Goal: Task Accomplishment & Management: Use online tool/utility

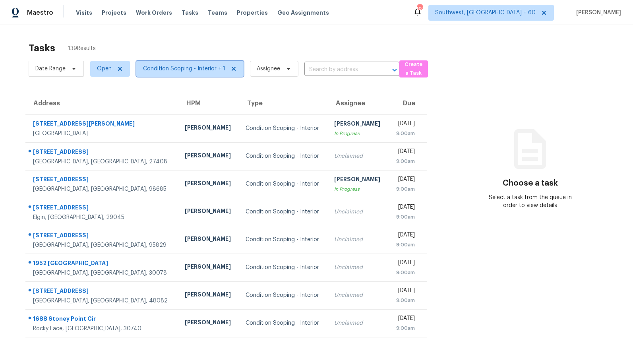
click at [157, 67] on span "Condition Scoping - Interior + 1" at bounding box center [184, 69] width 82 height 8
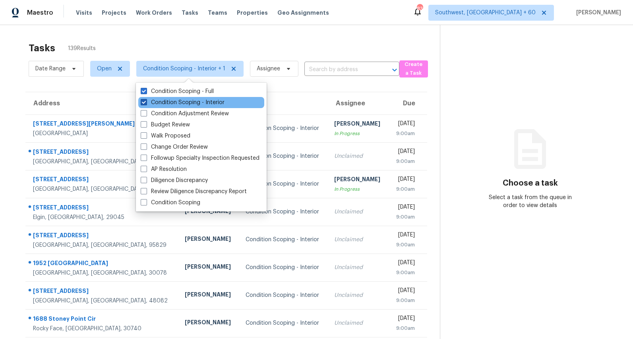
click at [162, 100] on label "Condition Scoping - Interior" at bounding box center [183, 103] width 84 height 8
click at [146, 100] on input "Condition Scoping - Interior" at bounding box center [143, 101] width 5 height 5
checkbox input "false"
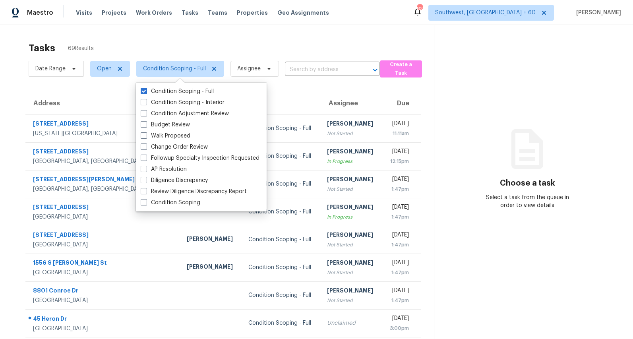
click at [152, 38] on div "Tasks 69 Results" at bounding box center [232, 48] width 406 height 21
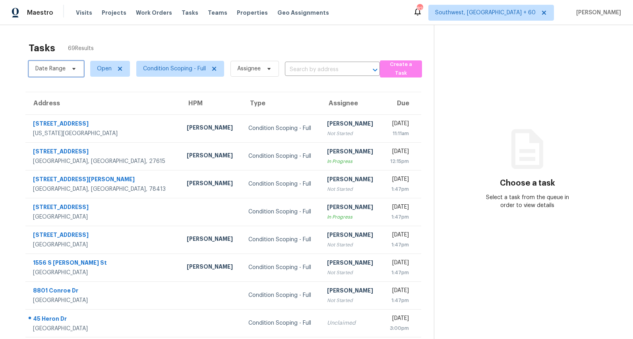
click at [48, 68] on span "Date Range" at bounding box center [50, 69] width 30 height 8
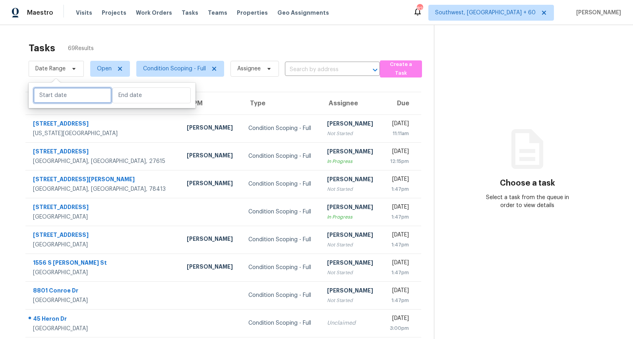
click at [53, 97] on input "text" at bounding box center [72, 95] width 78 height 16
select select "7"
select select "2025"
select select "8"
select select "2025"
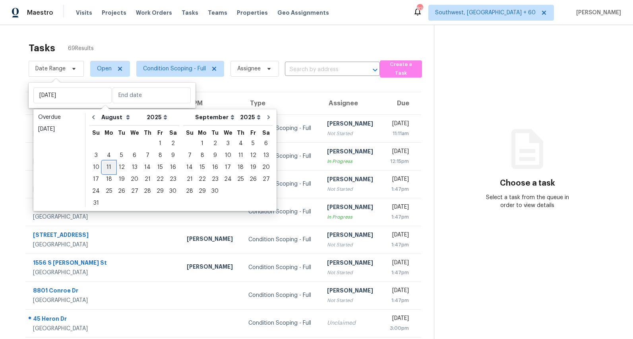
click at [109, 170] on div "11" at bounding box center [109, 167] width 13 height 11
type input "Mon, Aug 11"
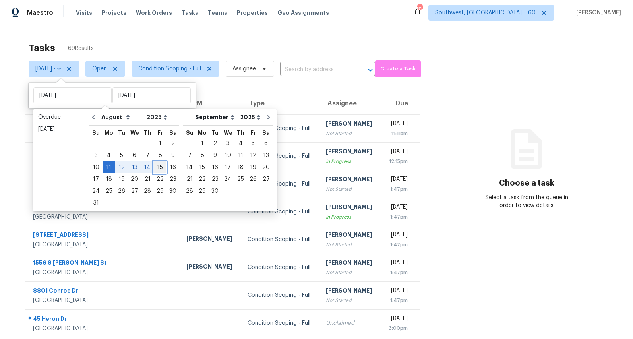
click at [156, 169] on div "15" at bounding box center [160, 167] width 13 height 11
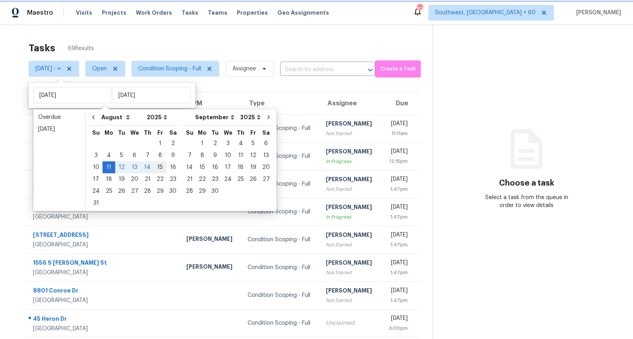
type input "Fri, Aug 15"
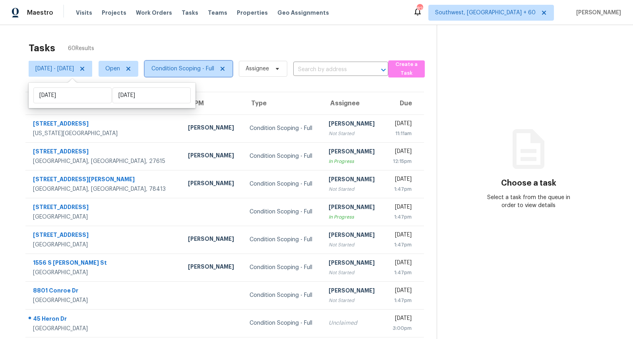
click at [202, 69] on span "Condition Scoping - Full" at bounding box center [183, 69] width 63 height 8
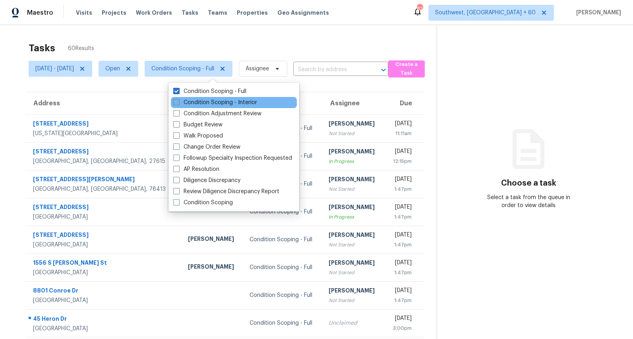
click at [203, 105] on label "Condition Scoping - Interior" at bounding box center [215, 103] width 84 height 8
click at [179, 104] on input "Condition Scoping - Interior" at bounding box center [175, 101] width 5 height 5
checkbox input "true"
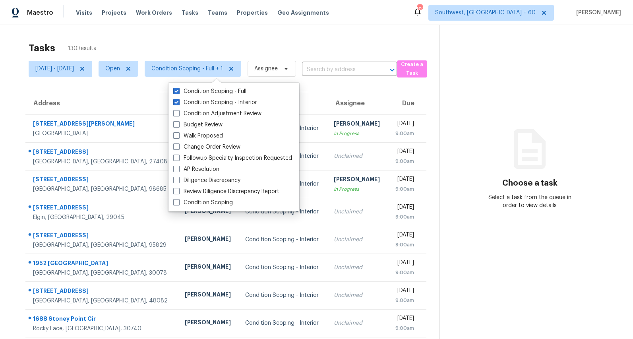
click at [158, 47] on div "Tasks 130 Results" at bounding box center [234, 48] width 411 height 21
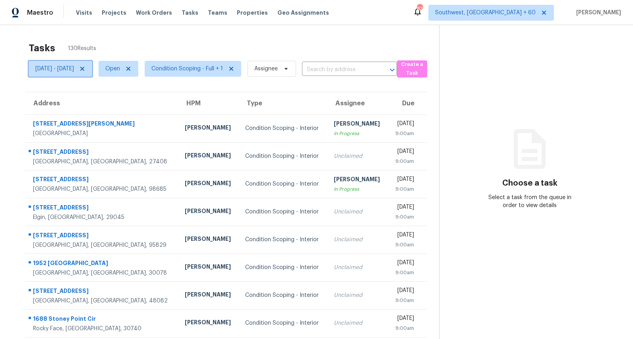
click at [66, 69] on span "Mon, Aug 11 - Fri, Aug 15" at bounding box center [54, 69] width 39 height 8
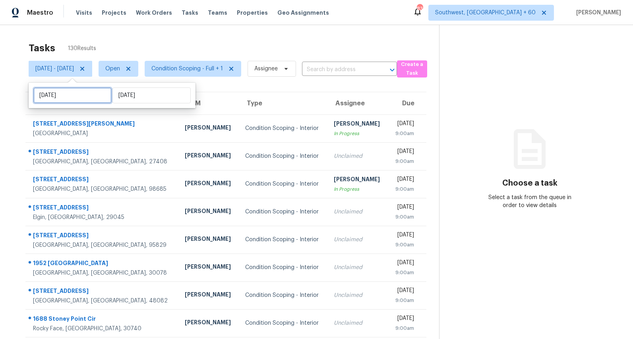
click at [80, 99] on input "Mon, Aug 11" at bounding box center [72, 95] width 78 height 16
select select "7"
select select "2025"
select select "8"
select select "2025"
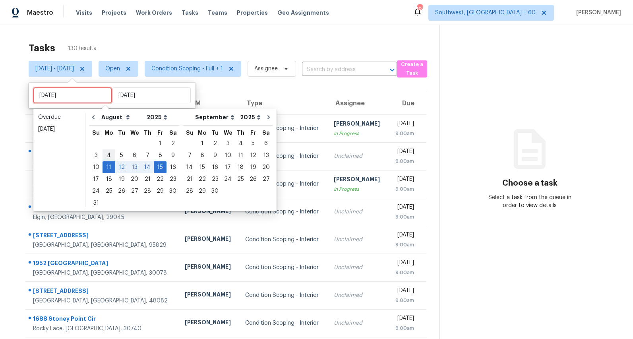
type input "Mon, Aug 04"
type input "Mon, Aug 18"
click at [109, 180] on div "18" at bounding box center [109, 179] width 13 height 11
type input "Mon, Aug 18"
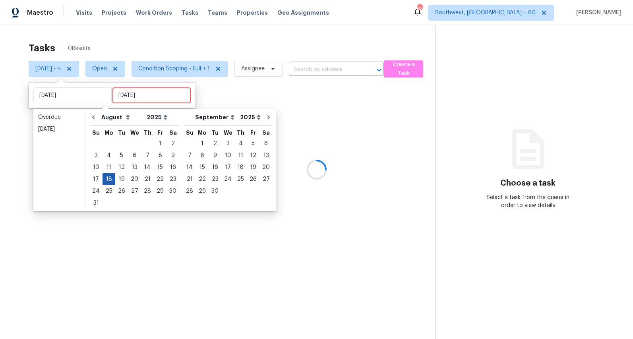
click at [109, 180] on div "18" at bounding box center [109, 179] width 13 height 11
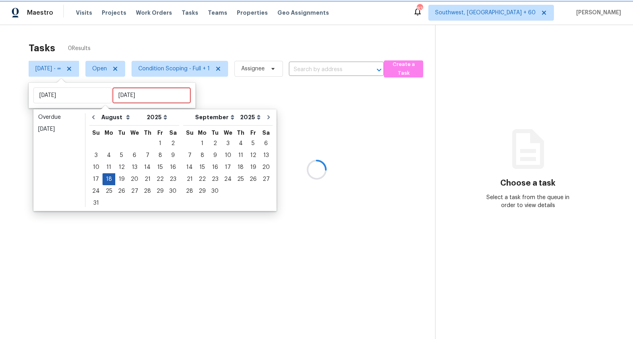
type input "Mon, Aug 18"
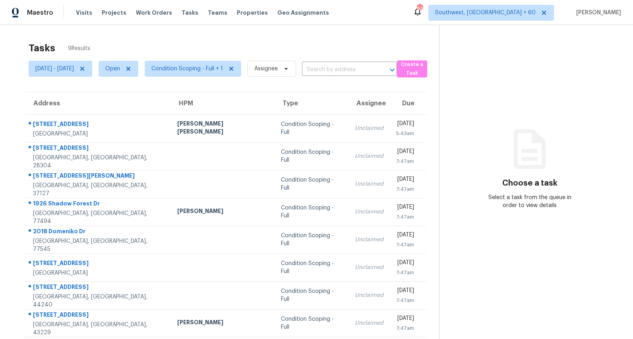
click at [137, 39] on div "Tasks 9 Results" at bounding box center [234, 48] width 411 height 21
click at [206, 70] on span "Condition Scoping - Full + 1" at bounding box center [188, 69] width 72 height 8
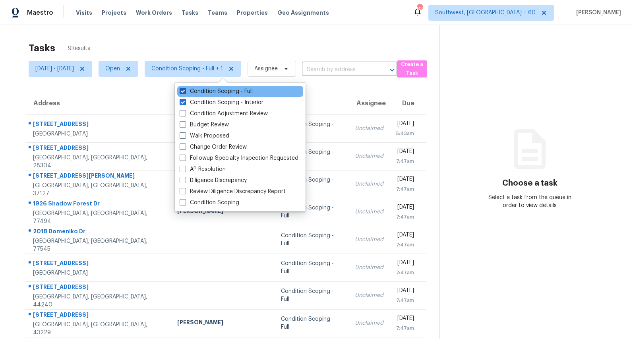
click at [203, 93] on label "Condition Scoping - Full" at bounding box center [216, 91] width 73 height 8
click at [185, 93] on input "Condition Scoping - Full" at bounding box center [182, 89] width 5 height 5
checkbox input "false"
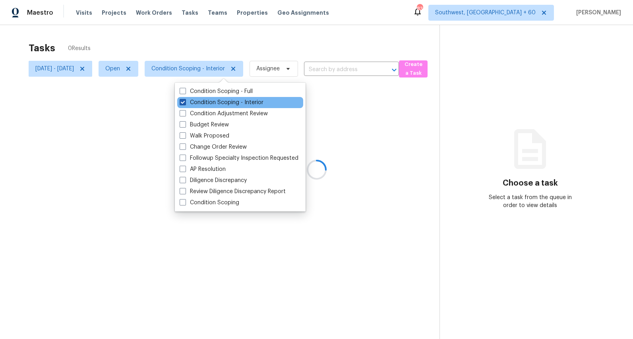
click at [203, 101] on label "Condition Scoping - Interior" at bounding box center [222, 103] width 84 height 8
click at [185, 101] on input "Condition Scoping - Interior" at bounding box center [182, 101] width 5 height 5
checkbox input "false"
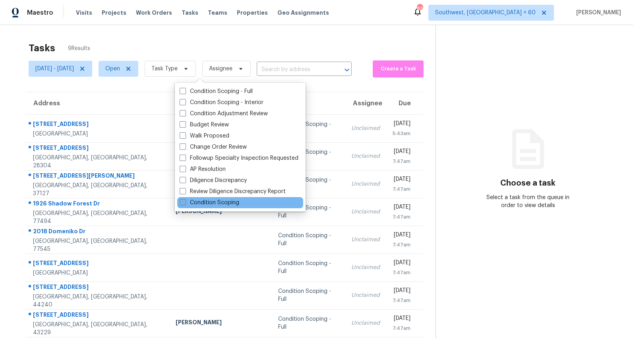
click at [199, 202] on label "Condition Scoping" at bounding box center [210, 203] width 60 height 8
click at [185, 202] on input "Condition Scoping" at bounding box center [182, 201] width 5 height 5
checkbox input "true"
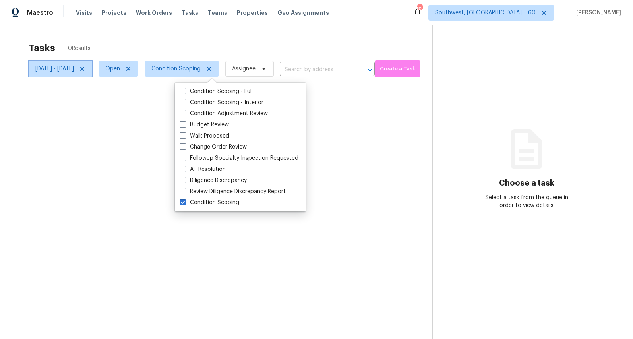
click at [84, 68] on icon at bounding box center [82, 69] width 4 height 4
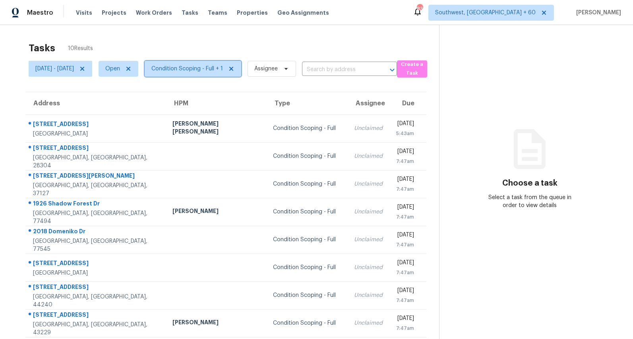
click at [216, 72] on span "Condition Scoping - Full + 1" at bounding box center [188, 69] width 72 height 8
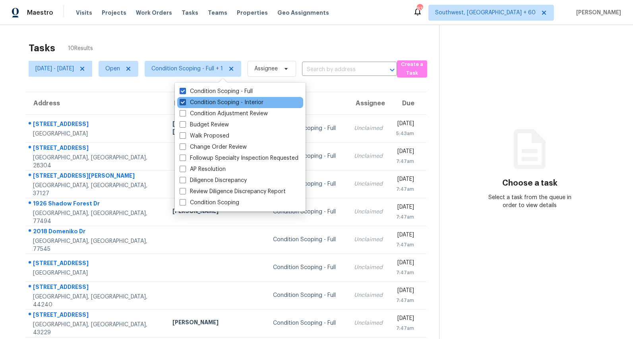
click at [203, 103] on label "Condition Scoping - Interior" at bounding box center [222, 103] width 84 height 8
click at [185, 103] on input "Condition Scoping - Interior" at bounding box center [182, 101] width 5 height 5
checkbox input "false"
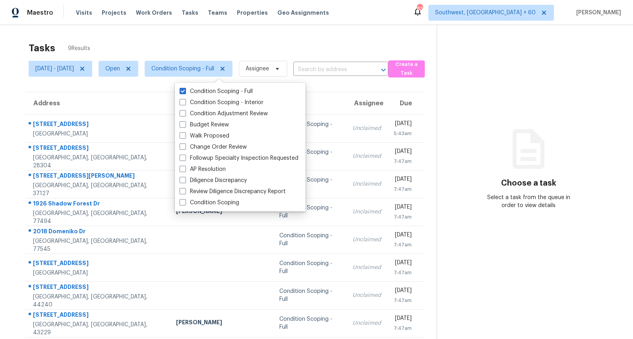
click at [163, 30] on div "Tasks 9 Results Mon, Aug 18 - Mon, Aug 18 Open Condition Scoping - Full Assigne…" at bounding box center [316, 198] width 633 height 347
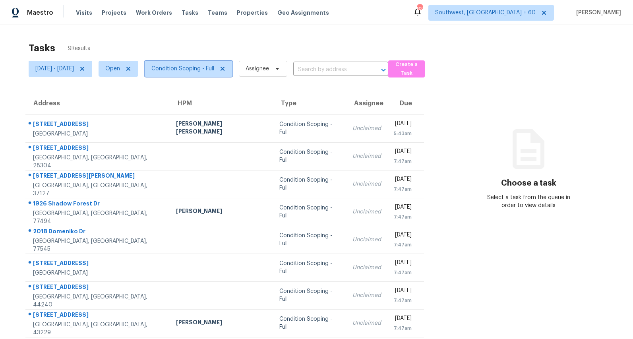
click at [214, 71] on span "Condition Scoping - Full" at bounding box center [183, 69] width 63 height 8
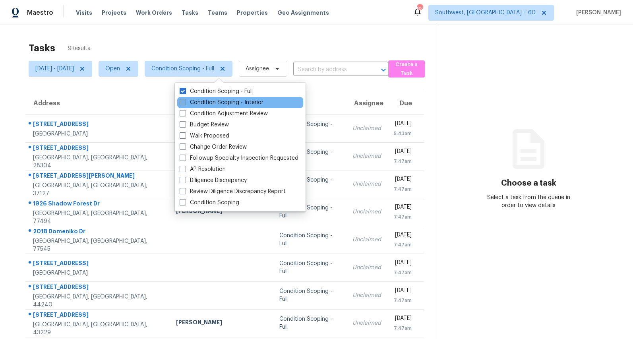
click at [213, 99] on label "Condition Scoping - Interior" at bounding box center [222, 103] width 84 height 8
click at [185, 99] on input "Condition Scoping - Interior" at bounding box center [182, 101] width 5 height 5
checkbox input "true"
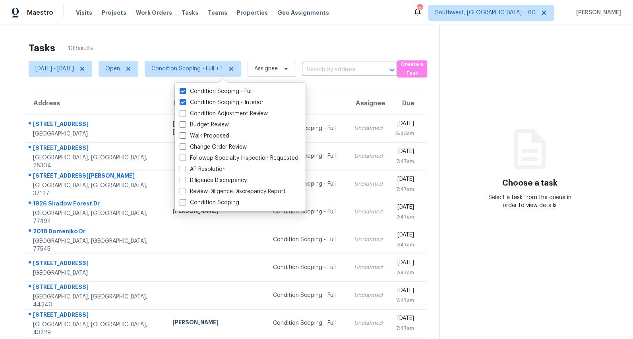
click at [202, 46] on div "Tasks 10 Results" at bounding box center [234, 48] width 411 height 21
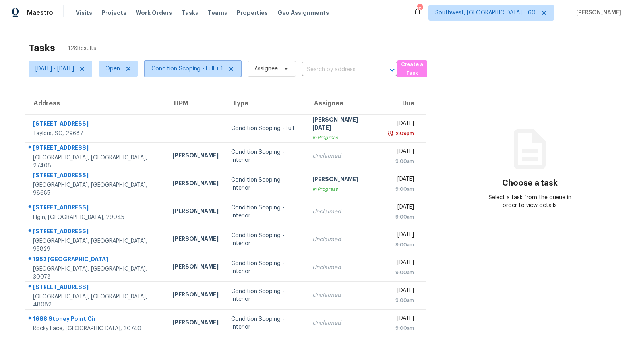
click at [218, 72] on span "Condition Scoping - Full + 1" at bounding box center [188, 69] width 72 height 8
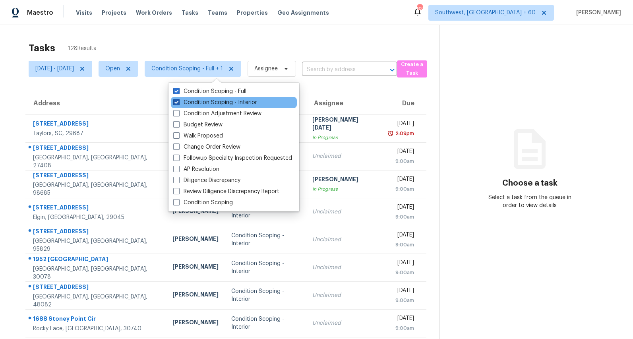
click at [202, 103] on label "Condition Scoping - Interior" at bounding box center [215, 103] width 84 height 8
click at [179, 103] on input "Condition Scoping - Interior" at bounding box center [175, 101] width 5 height 5
checkbox input "false"
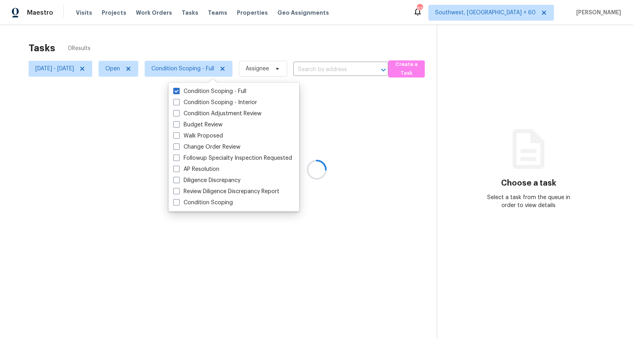
click at [193, 36] on div at bounding box center [316, 169] width 633 height 339
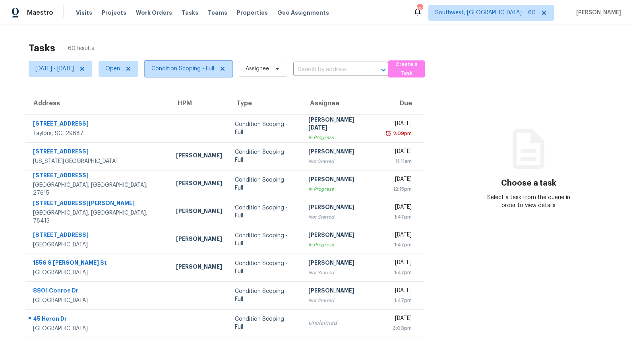
click at [193, 65] on span "Condition Scoping - Full" at bounding box center [183, 69] width 63 height 8
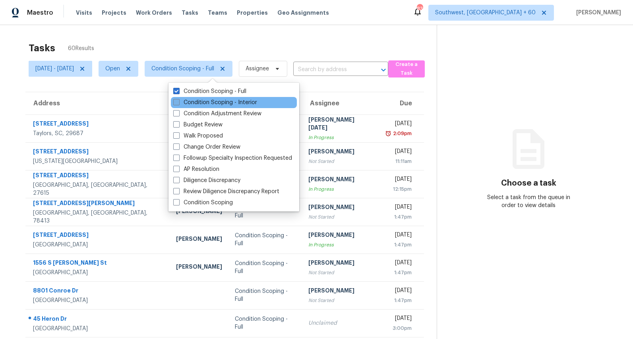
click at [190, 104] on label "Condition Scoping - Interior" at bounding box center [215, 103] width 84 height 8
click at [179, 104] on input "Condition Scoping - Interior" at bounding box center [175, 101] width 5 height 5
checkbox input "true"
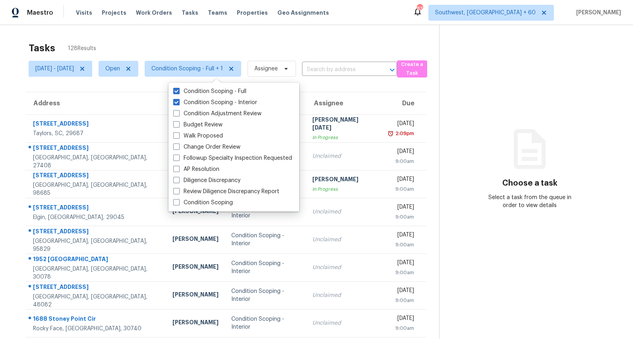
click at [136, 28] on div "Tasks 128 Results Mon, Aug 11 - Fri, Aug 15 Open Condition Scoping - Full + 1 A…" at bounding box center [316, 219] width 633 height 389
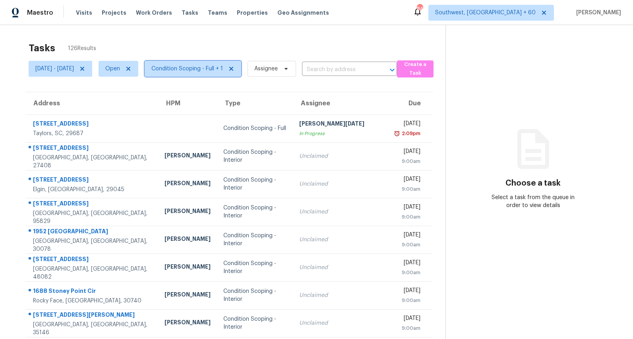
click at [216, 73] on span "Condition Scoping - Full + 1" at bounding box center [193, 69] width 97 height 16
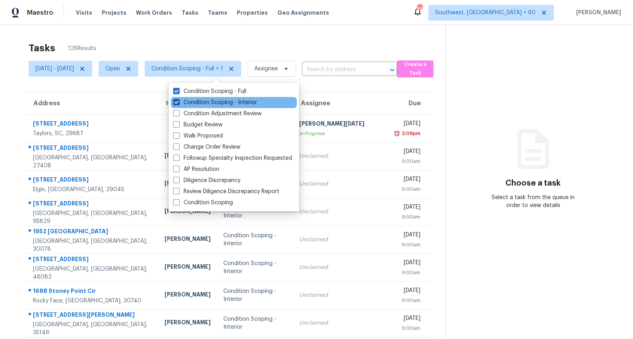
click at [196, 103] on label "Condition Scoping - Interior" at bounding box center [215, 103] width 84 height 8
click at [179, 103] on input "Condition Scoping - Interior" at bounding box center [175, 101] width 5 height 5
checkbox input "false"
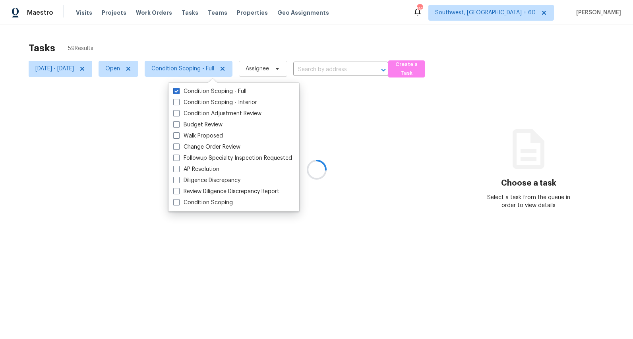
click at [175, 37] on div at bounding box center [316, 169] width 633 height 339
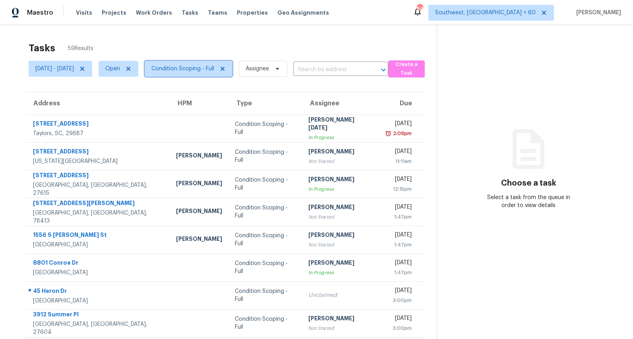
click at [206, 70] on span "Condition Scoping - Full" at bounding box center [183, 69] width 63 height 8
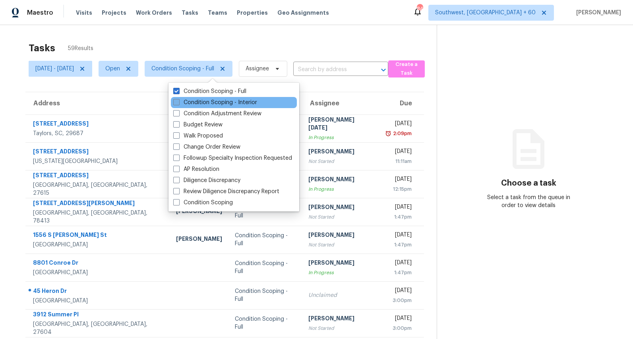
click at [198, 102] on label "Condition Scoping - Interior" at bounding box center [215, 103] width 84 height 8
click at [179, 102] on input "Condition Scoping - Interior" at bounding box center [175, 101] width 5 height 5
checkbox input "true"
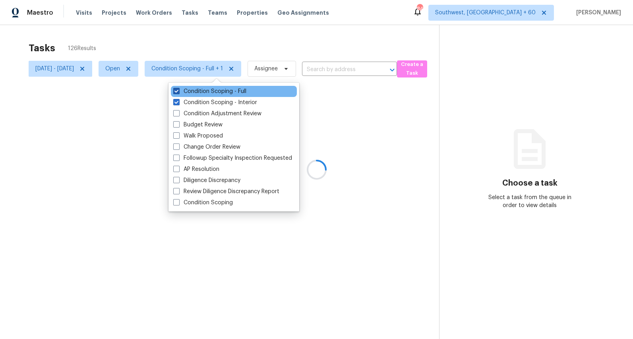
click at [196, 89] on label "Condition Scoping - Full" at bounding box center [209, 91] width 73 height 8
click at [179, 89] on input "Condition Scoping - Full" at bounding box center [175, 89] width 5 height 5
checkbox input "false"
click at [178, 34] on div at bounding box center [316, 169] width 633 height 339
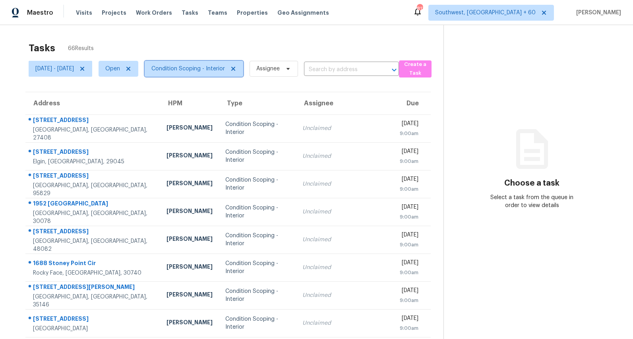
click at [204, 66] on span "Condition Scoping - Interior" at bounding box center [189, 69] width 74 height 8
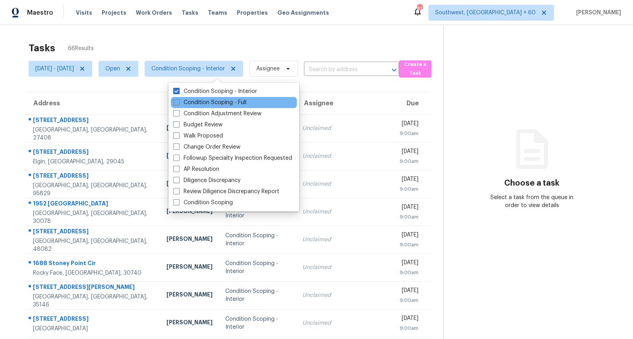
click at [207, 101] on label "Condition Scoping - Full" at bounding box center [209, 103] width 73 height 8
click at [179, 101] on input "Condition Scoping - Full" at bounding box center [175, 101] width 5 height 5
checkbox input "true"
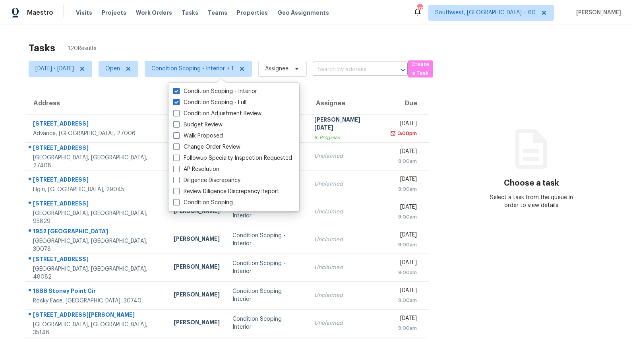
click at [177, 41] on div "Tasks 120 Results" at bounding box center [236, 48] width 414 height 21
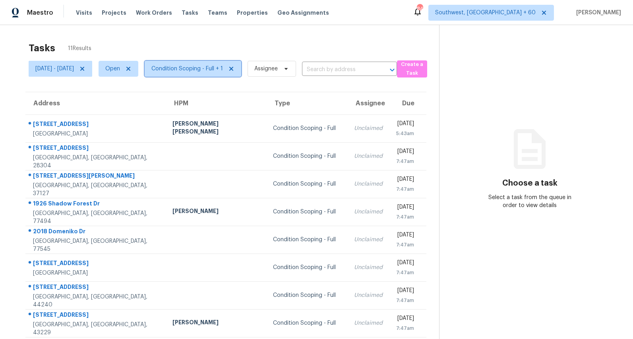
click at [220, 73] on span "Condition Scoping - Full + 1" at bounding box center [193, 69] width 97 height 16
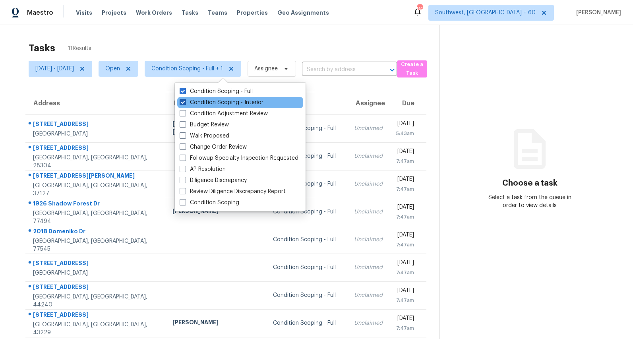
click at [215, 106] on label "Condition Scoping - Interior" at bounding box center [222, 103] width 84 height 8
click at [185, 104] on input "Condition Scoping - Interior" at bounding box center [182, 101] width 5 height 5
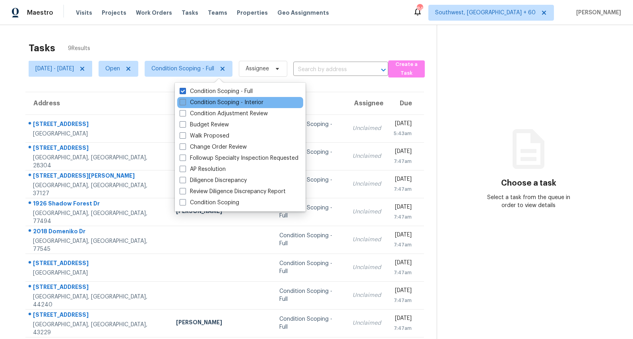
click at [215, 106] on label "Condition Scoping - Interior" at bounding box center [222, 103] width 84 height 8
click at [185, 104] on input "Condition Scoping - Interior" at bounding box center [182, 101] width 5 height 5
checkbox input "true"
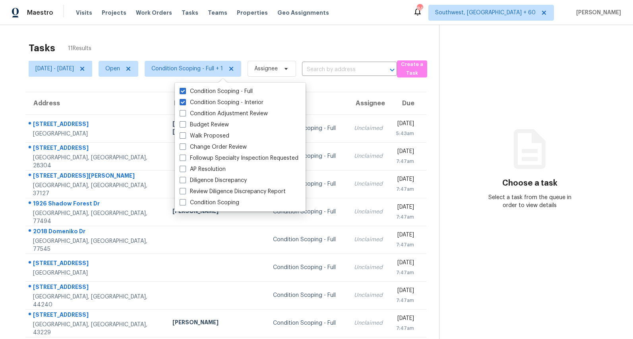
click at [363, 39] on div "Tasks 11 Results" at bounding box center [234, 48] width 411 height 21
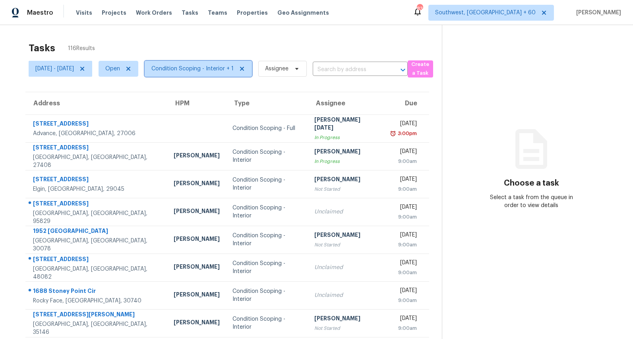
click at [218, 64] on span "Condition Scoping - Interior + 1" at bounding box center [198, 69] width 107 height 16
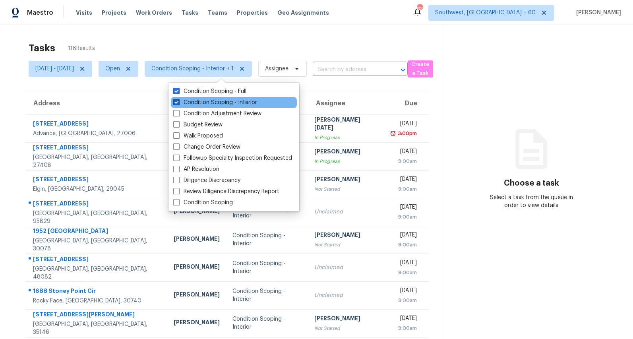
click at [200, 99] on label "Condition Scoping - Interior" at bounding box center [215, 103] width 84 height 8
click at [179, 99] on input "Condition Scoping - Interior" at bounding box center [175, 101] width 5 height 5
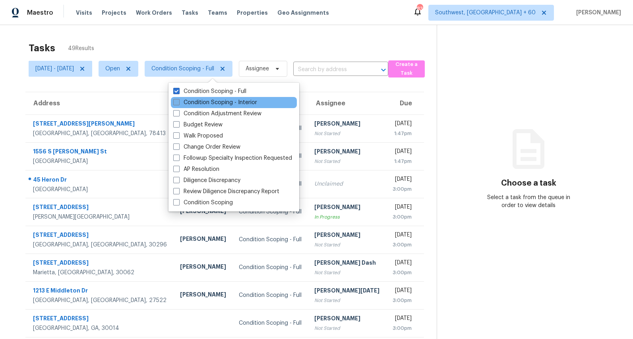
click at [200, 99] on label "Condition Scoping - Interior" at bounding box center [215, 103] width 84 height 8
click at [179, 99] on input "Condition Scoping - Interior" at bounding box center [175, 101] width 5 height 5
checkbox input "true"
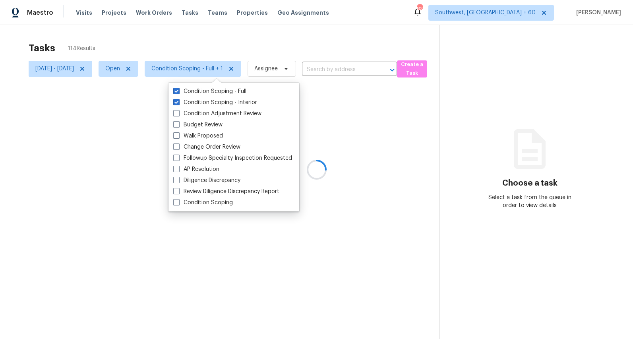
click at [206, 47] on div at bounding box center [316, 169] width 633 height 339
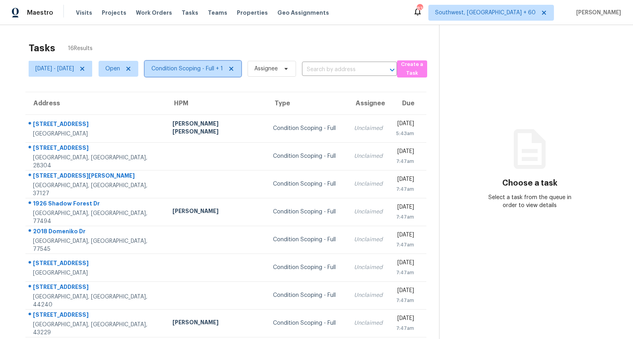
click at [223, 70] on span "Condition Scoping - Full + 1" at bounding box center [188, 69] width 72 height 8
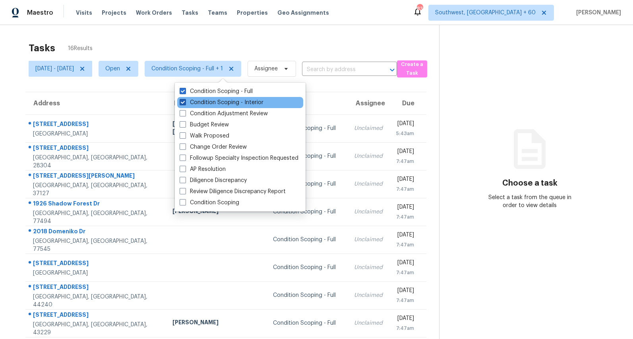
click at [218, 99] on label "Condition Scoping - Interior" at bounding box center [222, 103] width 84 height 8
click at [185, 99] on input "Condition Scoping - Interior" at bounding box center [182, 101] width 5 height 5
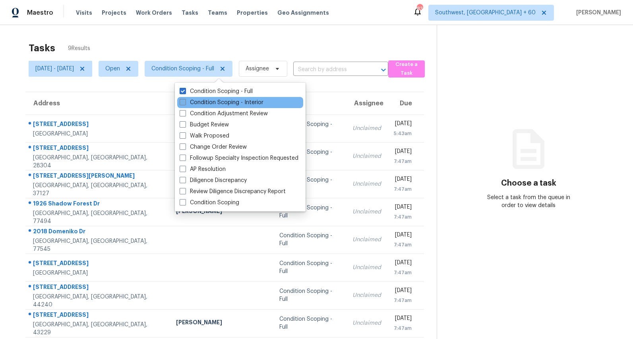
click at [202, 101] on label "Condition Scoping - Interior" at bounding box center [222, 103] width 84 height 8
click at [185, 101] on input "Condition Scoping - Interior" at bounding box center [182, 101] width 5 height 5
checkbox input "true"
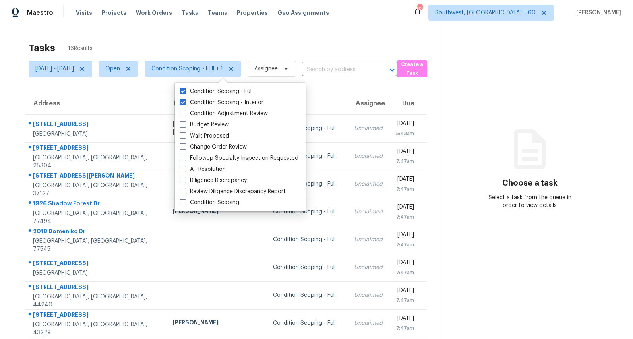
click at [193, 33] on div "Tasks 16 Results Mon, Aug 18 - Mon, Aug 18 Open Condition Scoping - Full + 1 As…" at bounding box center [316, 219] width 633 height 389
